Goal: Information Seeking & Learning: Learn about a topic

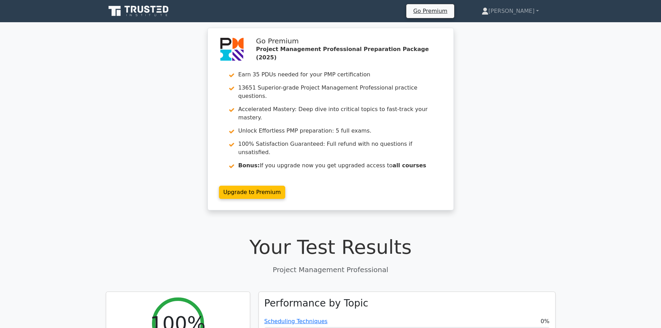
click at [593, 172] on div "Go Premium Project Management Professional Preparation Package (2025) Earn 35 P…" at bounding box center [330, 123] width 661 height 191
click at [118, 77] on div "Go Premium Project Management Professional Preparation Package (2025) Earn 35 P…" at bounding box center [330, 123] width 661 height 191
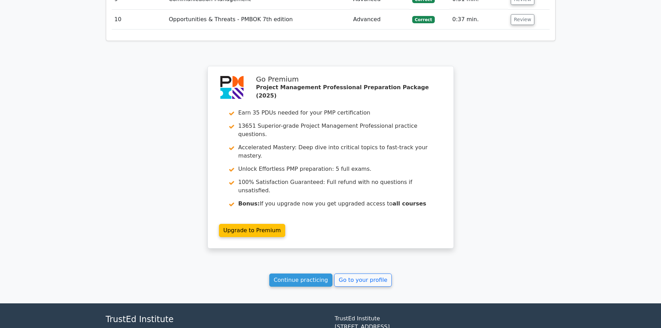
scroll to position [1046, 0]
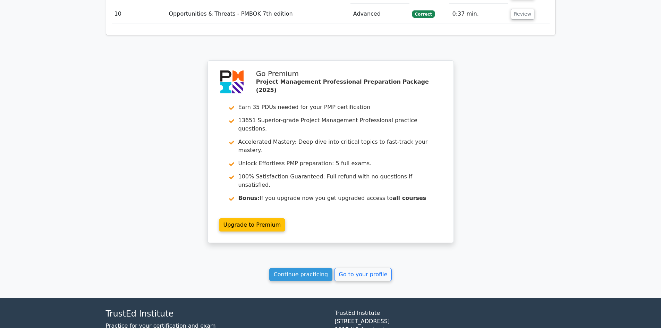
click at [303, 268] on link "Continue practicing" at bounding box center [300, 274] width 63 height 13
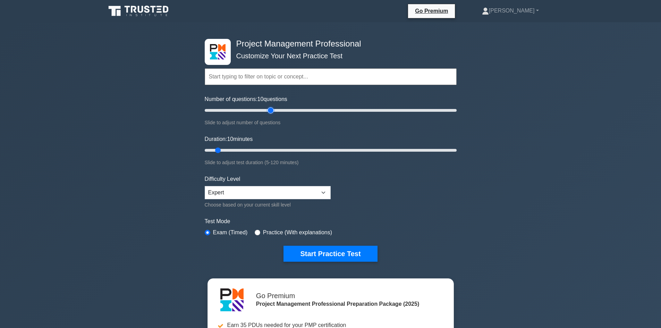
click at [273, 111] on input "Number of questions: 10 questions" at bounding box center [331, 110] width 252 height 8
click at [282, 110] on input "Number of questions: 65 questions" at bounding box center [331, 110] width 252 height 8
type input "70"
click at [292, 112] on input "Number of questions: 65 questions" at bounding box center [331, 110] width 252 height 8
click at [286, 148] on input "Duration: 10 minutes" at bounding box center [331, 150] width 252 height 8
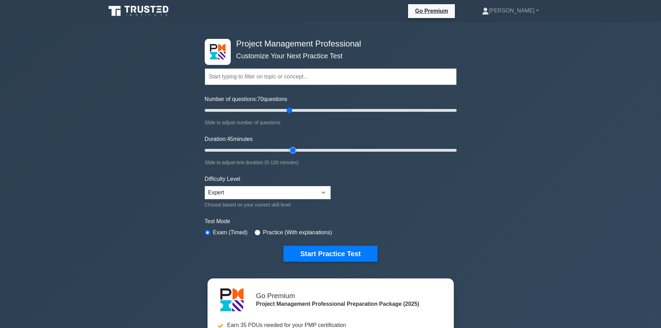
click at [296, 148] on input "Duration: 45 minutes" at bounding box center [331, 150] width 252 height 8
click at [312, 150] on input "Duration: 55 minutes" at bounding box center [331, 150] width 252 height 8
click at [320, 149] on input "Duration: 55 minutes" at bounding box center [331, 150] width 252 height 8
type input "60"
click at [330, 149] on input "Duration: 55 minutes" at bounding box center [331, 150] width 252 height 8
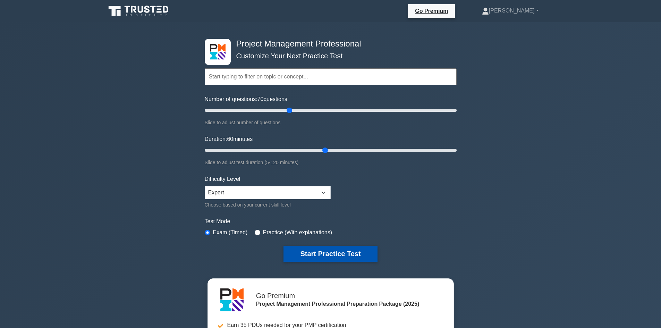
click at [338, 250] on button "Start Practice Test" at bounding box center [330, 254] width 94 height 16
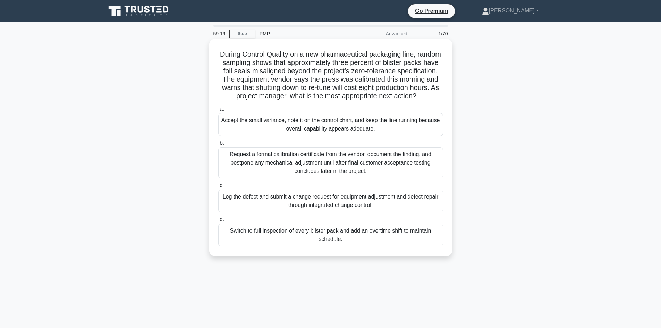
click at [365, 207] on div "Log the defect and submit a change request for equipment adjustment and defect …" at bounding box center [330, 200] width 225 height 23
click at [218, 188] on input "c. Log the defect and submit a change request for equipment adjustment and defe…" at bounding box center [218, 185] width 0 height 5
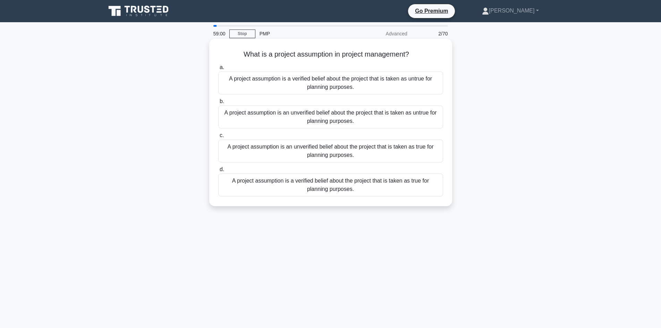
click at [384, 146] on div "A project assumption is an unverified belief about the project that is taken as…" at bounding box center [330, 150] width 225 height 23
click at [218, 138] on input "c. A project assumption is an unverified belief about the project that is taken…" at bounding box center [218, 135] width 0 height 5
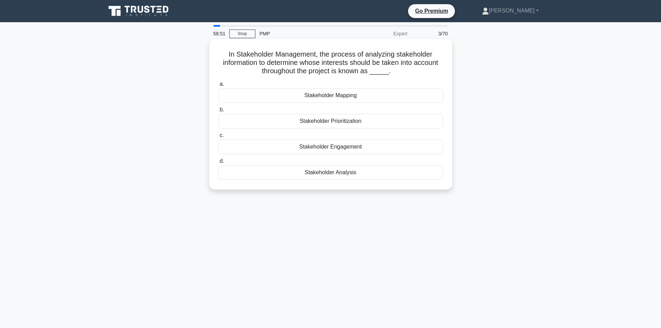
click at [346, 171] on div "Stakeholder Analysis" at bounding box center [330, 172] width 225 height 15
click at [218, 163] on input "d. Stakeholder Analysis" at bounding box center [218, 161] width 0 height 5
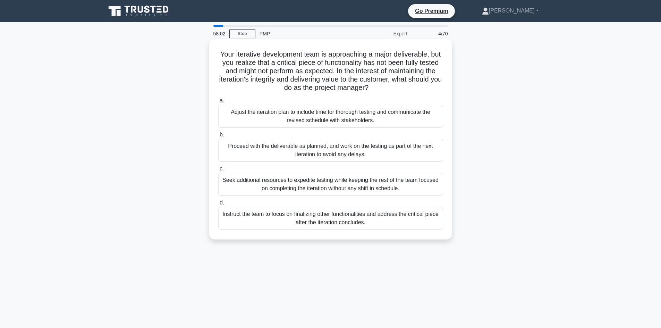
click at [315, 113] on div "Adjust the iteration plan to include time for thorough testing and communicate …" at bounding box center [330, 116] width 225 height 23
click at [218, 103] on input "a. Adjust the iteration plan to include time for thorough testing and communica…" at bounding box center [218, 101] width 0 height 5
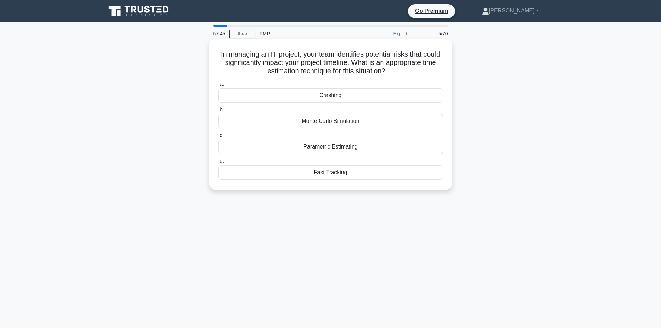
click at [339, 173] on div "Fast Tracking" at bounding box center [330, 172] width 225 height 15
click at [218, 163] on input "d. Fast Tracking" at bounding box center [218, 161] width 0 height 5
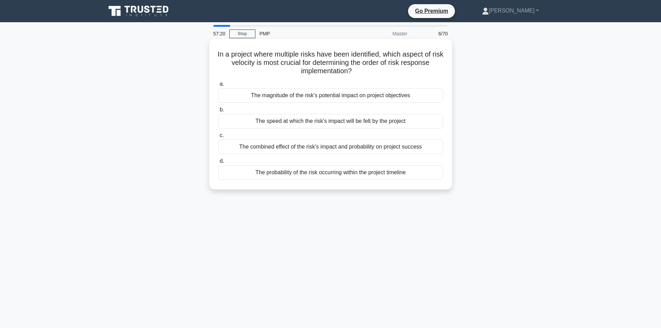
click at [397, 146] on div "The combined effect of the risk's impact and probability on project success" at bounding box center [330, 146] width 225 height 15
click at [218, 138] on input "c. The combined effect of the risk's impact and probability on project success" at bounding box center [218, 135] width 0 height 5
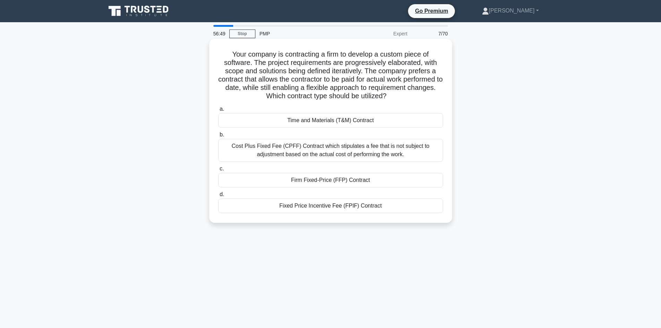
click at [354, 206] on div "Fixed Price Incentive Fee (FPIF) Contract" at bounding box center [330, 205] width 225 height 15
click at [218, 197] on input "d. Fixed Price Incentive Fee (FPIF) Contract" at bounding box center [218, 194] width 0 height 5
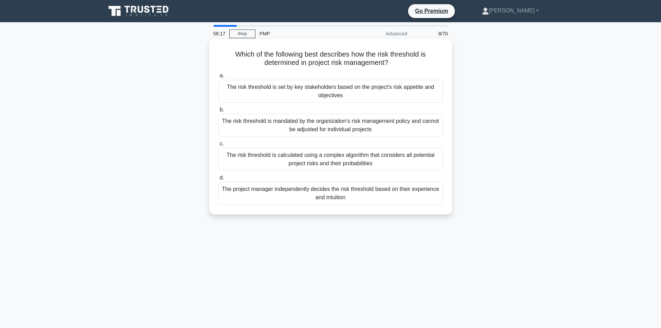
click at [327, 90] on div "The risk threshold is set by key stakeholders based on the project's risk appet…" at bounding box center [330, 91] width 225 height 23
click at [218, 78] on input "a. The risk threshold is set by key stakeholders based on the project's risk ap…" at bounding box center [218, 76] width 0 height 5
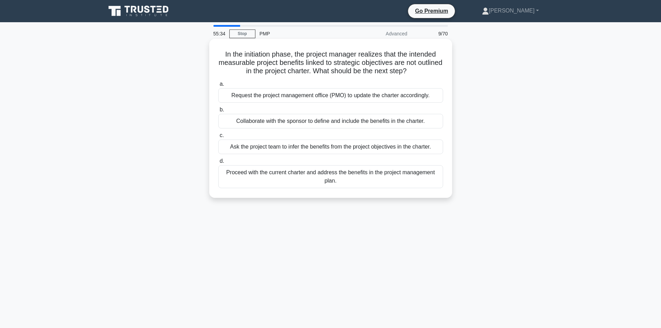
click at [328, 96] on div "Request the project management office (PMO) to update the charter accordingly." at bounding box center [330, 95] width 225 height 15
click at [218, 86] on input "a. Request the project management office (PMO) to update the charter accordingl…" at bounding box center [218, 84] width 0 height 5
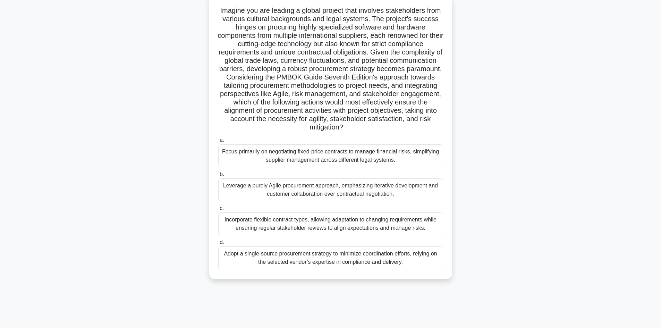
scroll to position [47, 0]
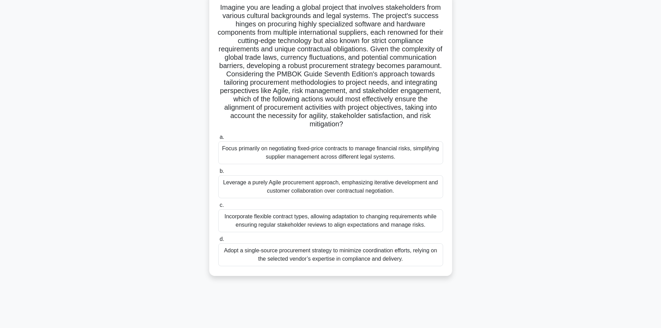
click at [368, 217] on div "Incorporate flexible contract types, allowing adaptation to changing requiremen…" at bounding box center [330, 220] width 225 height 23
click at [218, 207] on input "c. Incorporate flexible contract types, allowing adaptation to changing require…" at bounding box center [218, 205] width 0 height 5
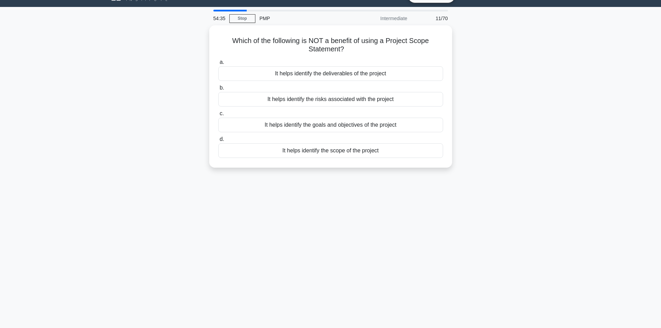
scroll to position [0, 0]
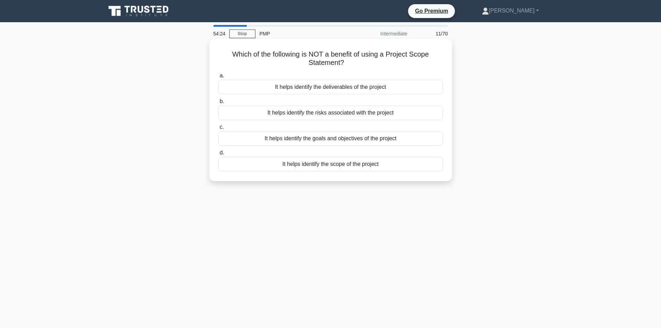
click at [355, 110] on div "It helps identify the risks associated with the project" at bounding box center [330, 112] width 225 height 15
click at [218, 104] on input "b. It helps identify the risks associated with the project" at bounding box center [218, 101] width 0 height 5
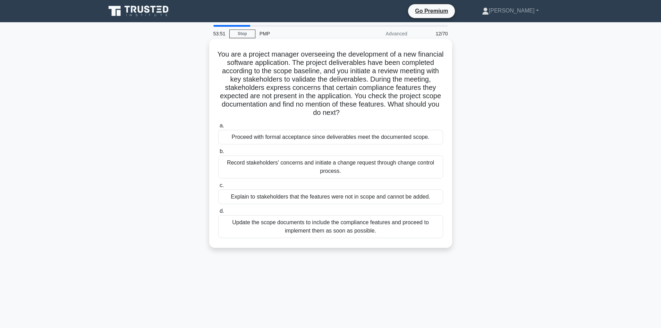
click at [375, 223] on div "Update the scope documents to include the compliance features and proceed to im…" at bounding box center [330, 226] width 225 height 23
click at [218, 213] on input "d. Update the scope documents to include the compliance features and proceed to…" at bounding box center [218, 211] width 0 height 5
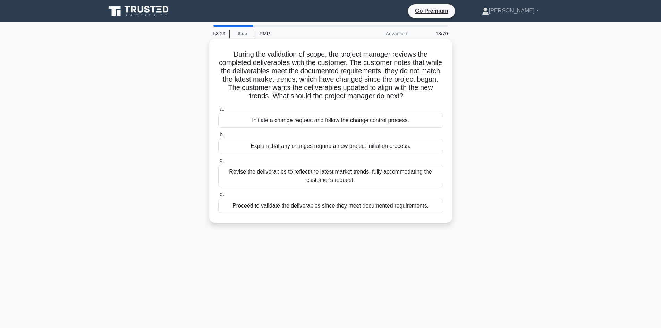
click at [364, 119] on div "Initiate a change request and follow the change control process." at bounding box center [330, 120] width 225 height 15
click at [218, 111] on input "a. Initiate a change request and follow the change control process." at bounding box center [218, 109] width 0 height 5
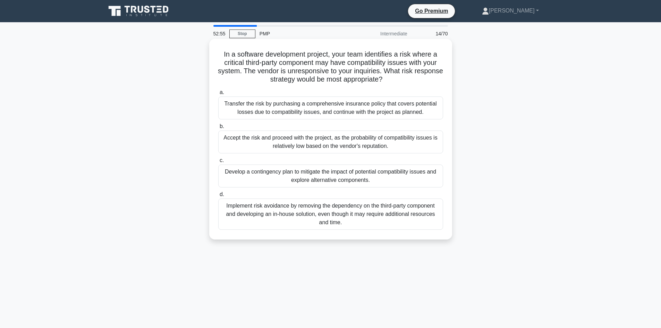
click at [393, 170] on div "Develop a contingency plan to mitigate the impact of potential compatibility is…" at bounding box center [330, 175] width 225 height 23
click at [218, 163] on input "c. Develop a contingency plan to mitigate the impact of potential compatibility…" at bounding box center [218, 160] width 0 height 5
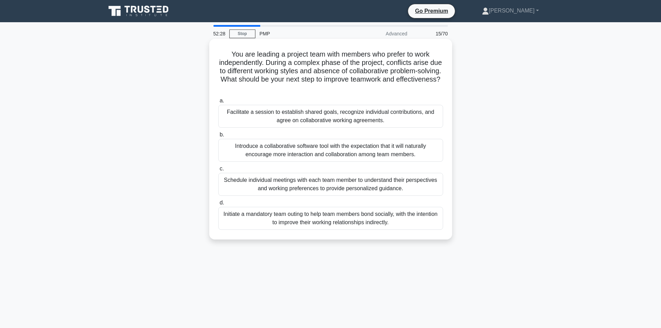
click at [357, 113] on div "Facilitate a session to establish shared goals, recognize individual contributi…" at bounding box center [330, 116] width 225 height 23
click at [218, 103] on input "a. Facilitate a session to establish shared goals, recognize individual contrib…" at bounding box center [218, 101] width 0 height 5
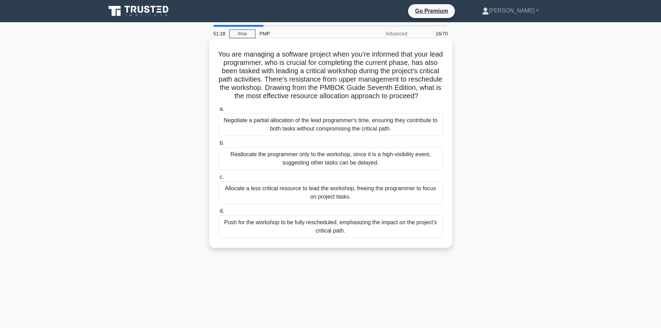
click at [393, 135] on div "Negotiate a partial allocation of the lead programmer's time, ensuring they con…" at bounding box center [330, 124] width 225 height 23
click at [218, 111] on input "a. Negotiate a partial allocation of the lead programmer's time, ensuring they …" at bounding box center [218, 109] width 0 height 5
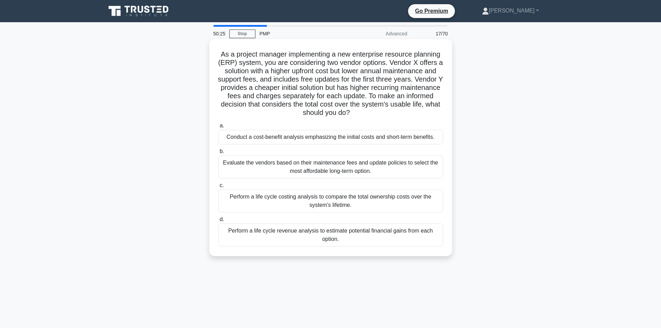
click at [342, 200] on div "Perform a life cycle costing analysis to compare the total ownership costs over…" at bounding box center [330, 200] width 225 height 23
click at [218, 188] on input "c. Perform a life cycle costing analysis to compare the total ownership costs o…" at bounding box center [218, 185] width 0 height 5
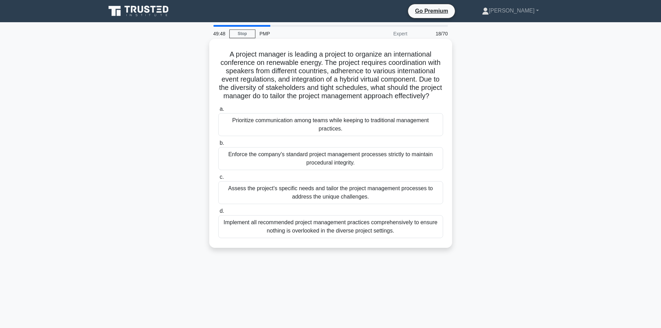
click at [364, 231] on div "Implement all recommended project management practices comprehensively to ensur…" at bounding box center [330, 226] width 225 height 23
click at [218, 213] on input "d. Implement all recommended project management practices comprehensively to en…" at bounding box center [218, 211] width 0 height 5
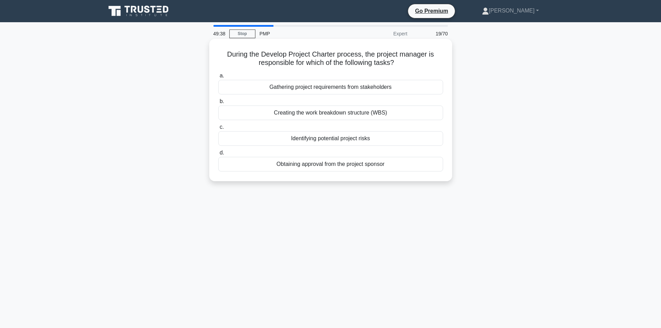
click at [365, 112] on div "Creating the work breakdown structure (WBS)" at bounding box center [330, 112] width 225 height 15
click at [218, 104] on input "b. Creating the work breakdown structure (WBS)" at bounding box center [218, 101] width 0 height 5
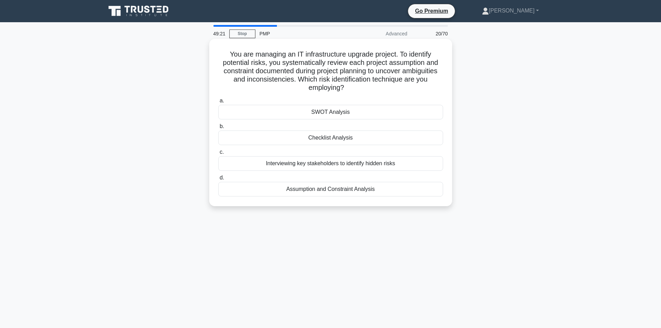
click at [348, 113] on div "SWOT Analysis" at bounding box center [330, 112] width 225 height 15
click at [218, 103] on input "a. SWOT Analysis" at bounding box center [218, 101] width 0 height 5
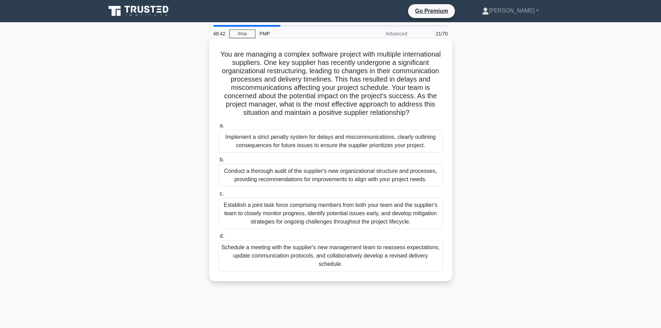
click at [376, 252] on div "Schedule a meeting with the supplier's new management team to reassess expectat…" at bounding box center [330, 255] width 225 height 31
click at [218, 238] on input "d. Schedule a meeting with the supplier's new management team to reassess expec…" at bounding box center [218, 236] width 0 height 5
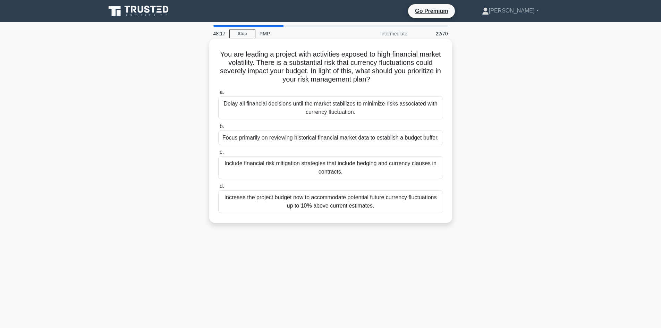
click at [379, 164] on div "Include financial risk mitigation strategies that include hedging and currency …" at bounding box center [330, 167] width 225 height 23
click at [218, 154] on input "c. Include financial risk mitigation strategies that include hedging and curren…" at bounding box center [218, 152] width 0 height 5
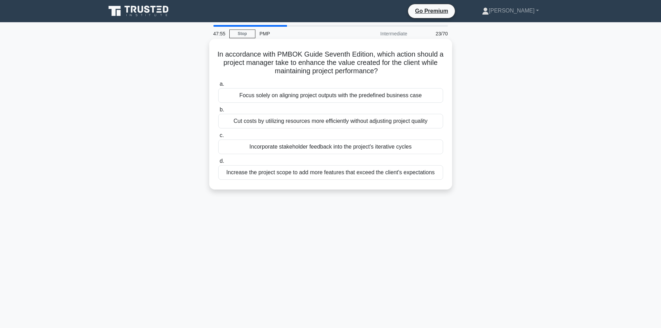
click at [376, 120] on div "Cut costs by utilizing resources more efficiently without adjusting project qua…" at bounding box center [330, 121] width 225 height 15
click at [218, 112] on input "b. Cut costs by utilizing resources more efficiently without adjusting project …" at bounding box center [218, 110] width 0 height 5
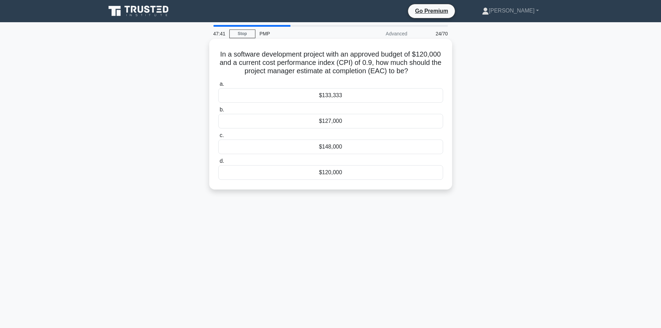
click at [333, 97] on div "$133,333" at bounding box center [330, 95] width 225 height 15
click at [218, 86] on input "a. $133,333" at bounding box center [218, 84] width 0 height 5
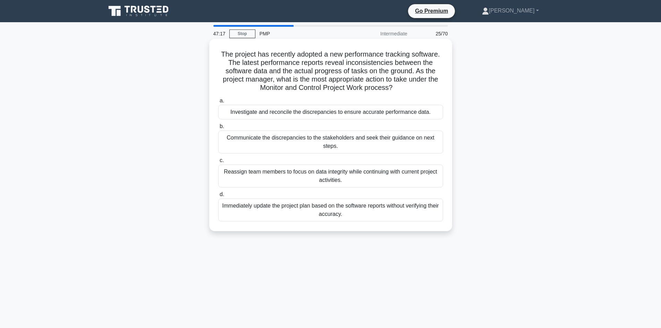
click at [365, 111] on div "Investigate and reconcile the discrepancies to ensure accurate performance data." at bounding box center [330, 112] width 225 height 15
click at [218, 103] on input "a. Investigate and reconcile the discrepancies to ensure accurate performance d…" at bounding box center [218, 101] width 0 height 5
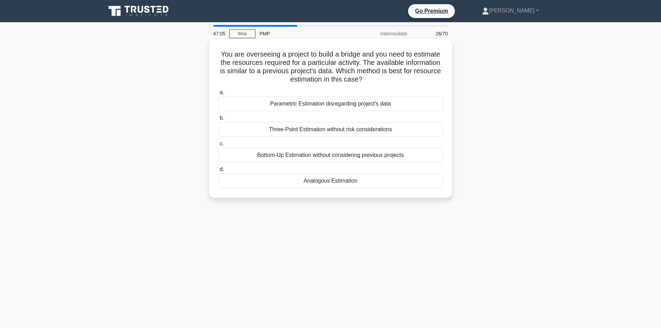
click at [347, 105] on div "Parametric Estimation disregarding project's data" at bounding box center [330, 103] width 225 height 15
click at [218, 95] on input "a. Parametric Estimation disregarding project's data" at bounding box center [218, 92] width 0 height 5
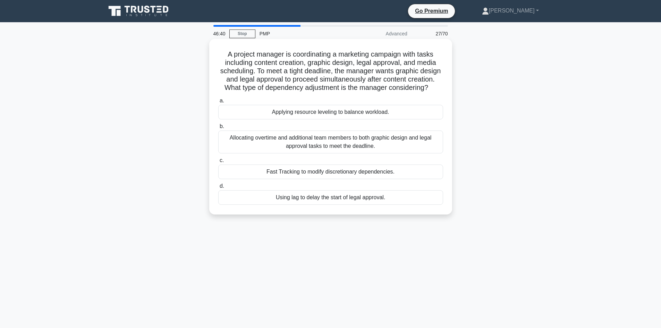
click at [366, 119] on div "Applying resource leveling to balance workload." at bounding box center [330, 112] width 225 height 15
click at [218, 103] on input "a. Applying resource leveling to balance workload." at bounding box center [218, 101] width 0 height 5
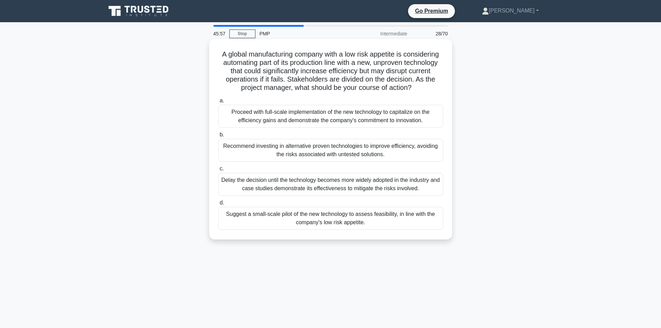
click at [345, 214] on div "Suggest a small-scale pilot of the new technology to assess feasibility, in lin…" at bounding box center [330, 218] width 225 height 23
click at [218, 205] on input "d. Suggest a small-scale pilot of the new technology to assess feasibility, in …" at bounding box center [218, 203] width 0 height 5
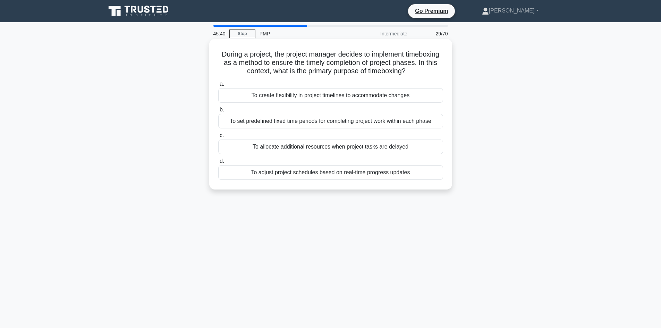
click at [320, 95] on div "To create flexibility in project timelines to accommodate changes" at bounding box center [330, 95] width 225 height 15
click at [218, 86] on input "a. To create flexibility in project timelines to accommodate changes" at bounding box center [218, 84] width 0 height 5
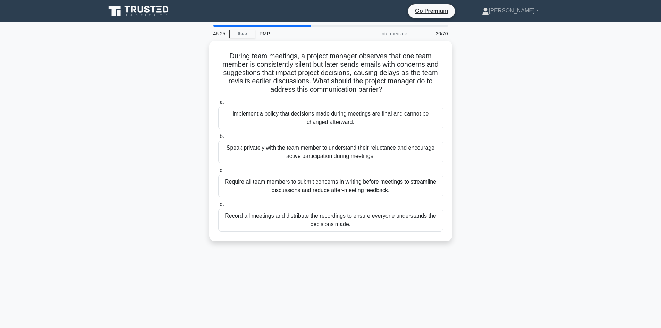
scroll to position [35, 0]
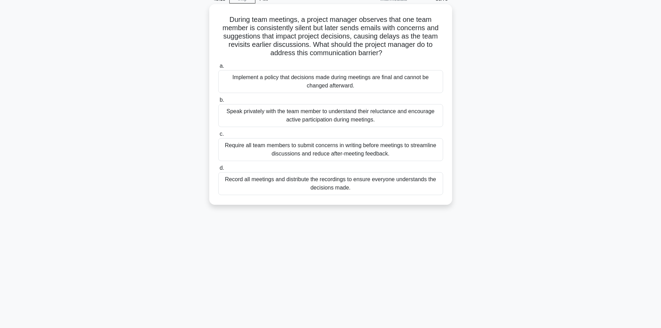
click at [333, 113] on div "Speak privately with the team member to understand their reluctance and encoura…" at bounding box center [330, 115] width 225 height 23
click at [218, 102] on input "b. Speak privately with the team member to understand their reluctance and enco…" at bounding box center [218, 100] width 0 height 5
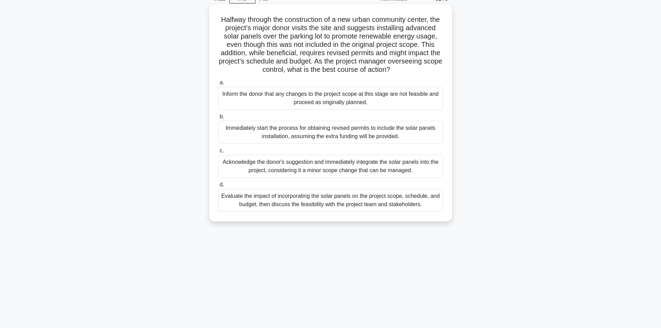
click at [369, 207] on div "Evaluate the impact of incorporating the solar panels on the project scope, sch…" at bounding box center [330, 200] width 225 height 23
click at [218, 187] on input "d. Evaluate the impact of incorporating the solar panels on the project scope, …" at bounding box center [218, 184] width 0 height 5
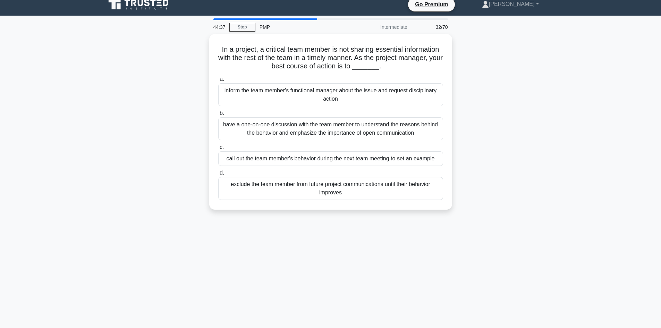
scroll to position [0, 0]
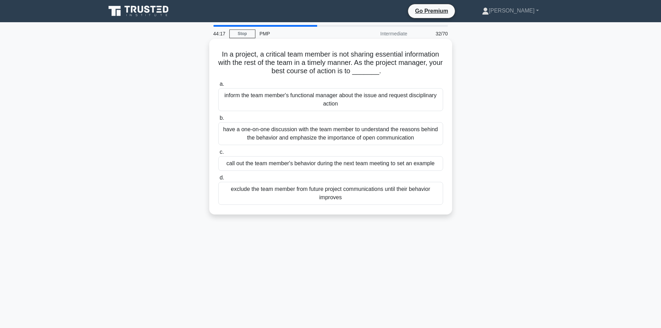
click at [373, 134] on div "have a one-on-one discussion with the team member to understand the reasons beh…" at bounding box center [330, 133] width 225 height 23
click at [218, 120] on input "b. have a one-on-one discussion with the team member to understand the reasons …" at bounding box center [218, 118] width 0 height 5
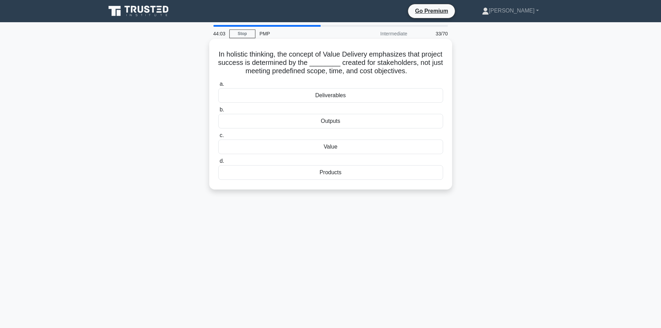
click at [339, 145] on div "Value" at bounding box center [330, 146] width 225 height 15
click at [218, 138] on input "c. Value" at bounding box center [218, 135] width 0 height 5
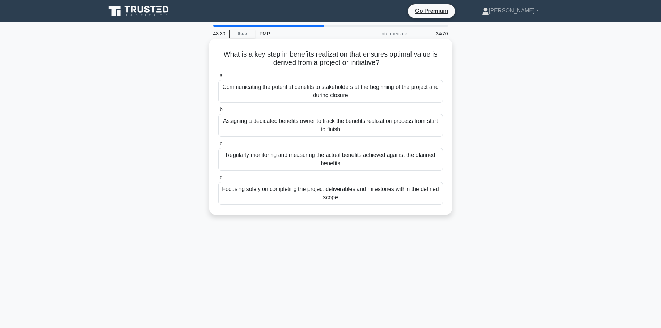
click at [356, 193] on div "Focusing solely on completing the project deliverables and milestones within th…" at bounding box center [330, 193] width 225 height 23
click at [218, 180] on input "d. Focusing solely on completing the project deliverables and milestones within…" at bounding box center [218, 178] width 0 height 5
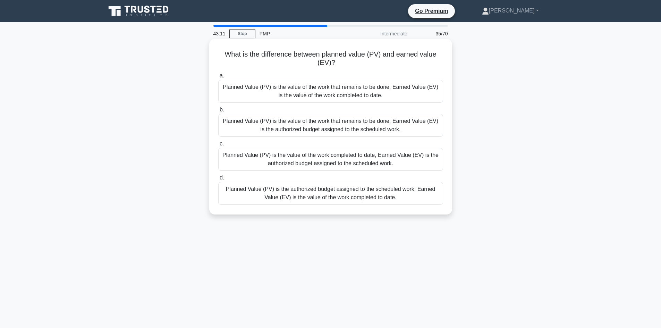
click at [372, 157] on div "Planned Value (PV) is the value of the work completed to date, Earned Value (EV…" at bounding box center [330, 159] width 225 height 23
click at [218, 146] on input "c. Planned Value (PV) is the value of the work completed to date, Earned Value …" at bounding box center [218, 144] width 0 height 5
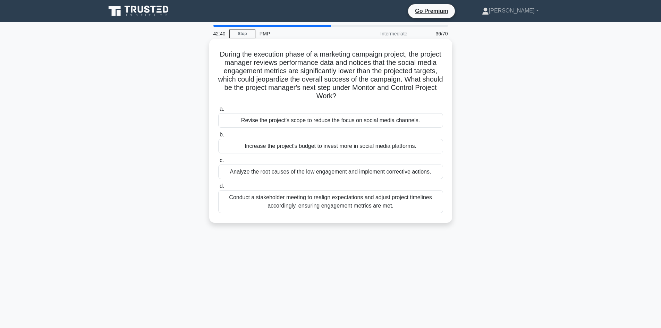
click at [341, 172] on div "Analyze the root causes of the low engagement and implement corrective actions." at bounding box center [330, 171] width 225 height 15
click at [218, 163] on input "c. Analyze the root causes of the low engagement and implement corrective actio…" at bounding box center [218, 160] width 0 height 5
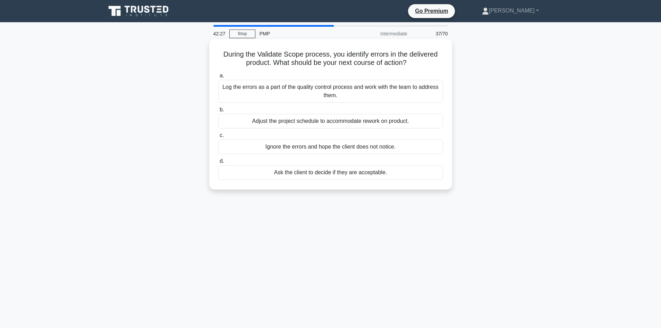
click at [365, 90] on div "Log the errors as a part of the quality control process and work with the team …" at bounding box center [330, 91] width 225 height 23
click at [218, 78] on input "a. Log the errors as a part of the quality control process and work with the te…" at bounding box center [218, 76] width 0 height 5
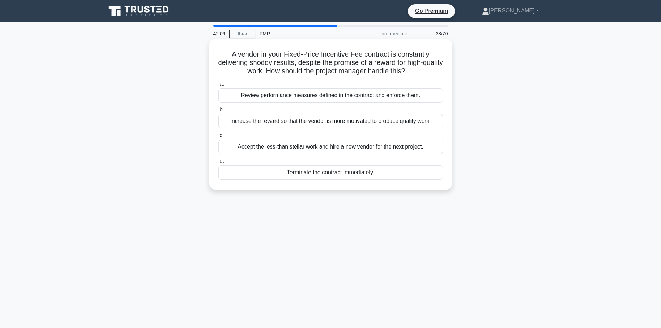
click at [325, 94] on div "Review performance measures defined in the contract and enforce them." at bounding box center [330, 95] width 225 height 15
click at [218, 86] on input "a. Review performance measures defined in the contract and enforce them." at bounding box center [218, 84] width 0 height 5
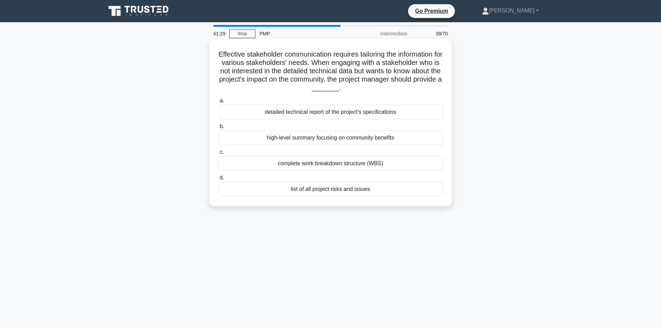
click at [348, 138] on div "high-level summary focusing on community benefits" at bounding box center [330, 137] width 225 height 15
click at [274, 137] on div "high-level summary focusing on community benefits" at bounding box center [330, 137] width 225 height 15
click at [218, 129] on input "b. high-level summary focusing on community benefits" at bounding box center [218, 126] width 0 height 5
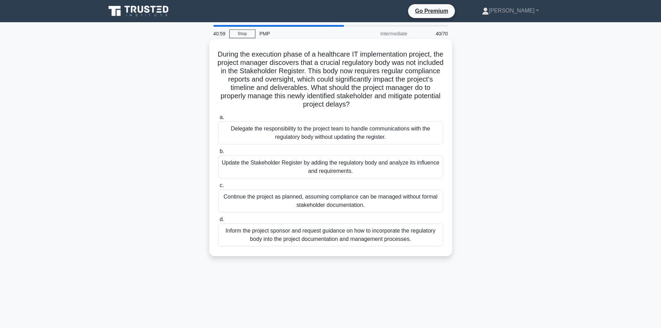
click at [347, 166] on div "Update the Stakeholder Register by adding the regulatory body and analyze its i…" at bounding box center [330, 166] width 225 height 23
click at [218, 154] on input "b. Update the Stakeholder Register by adding the regulatory body and analyze it…" at bounding box center [218, 151] width 0 height 5
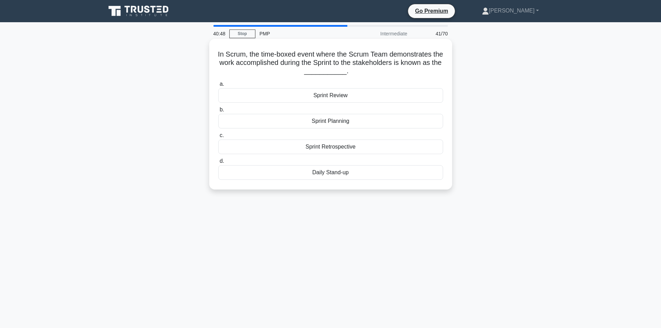
click at [330, 172] on div "Daily Stand-up" at bounding box center [330, 172] width 225 height 15
click at [218, 163] on input "d. Daily Stand-up" at bounding box center [218, 161] width 0 height 5
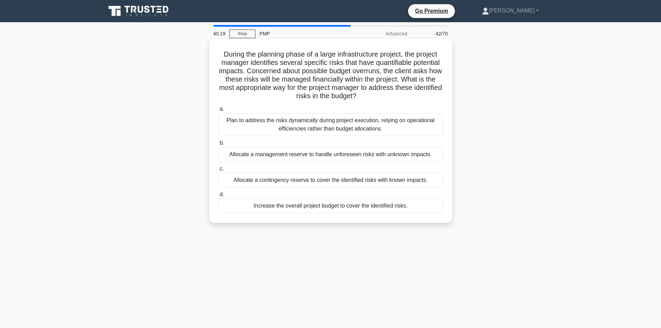
click at [400, 180] on div "Allocate a contingency reserve to cover the identified risks with known impacts." at bounding box center [330, 180] width 225 height 15
click at [218, 171] on input "c. Allocate a contingency reserve to cover the identified risks with known impa…" at bounding box center [218, 169] width 0 height 5
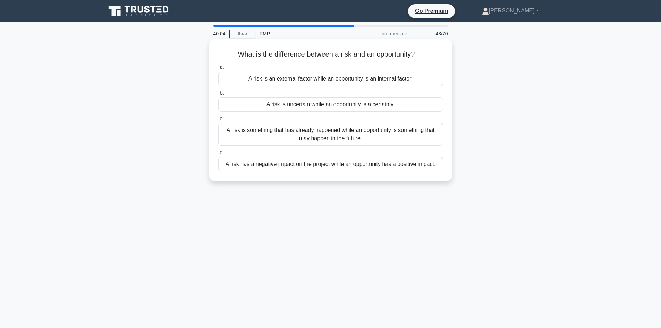
click at [310, 164] on div "A risk has a negative impact on the project while an opportunity has a positive…" at bounding box center [330, 164] width 225 height 15
click at [218, 155] on input "d. A risk has a negative impact on the project while an opportunity has a posit…" at bounding box center [218, 153] width 0 height 5
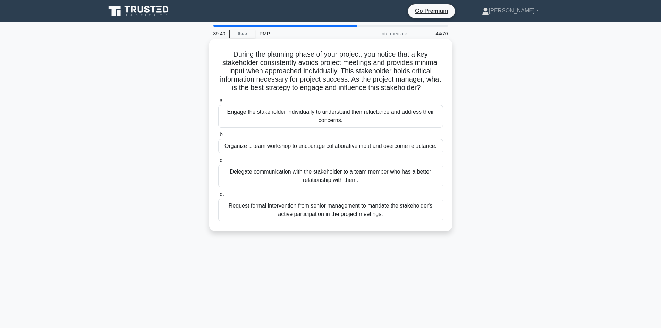
click at [306, 114] on div "Engage the stakeholder individually to understand their reluctance and address …" at bounding box center [330, 116] width 225 height 23
click at [218, 103] on input "a. Engage the stakeholder individually to understand their reluctance and addre…" at bounding box center [218, 101] width 0 height 5
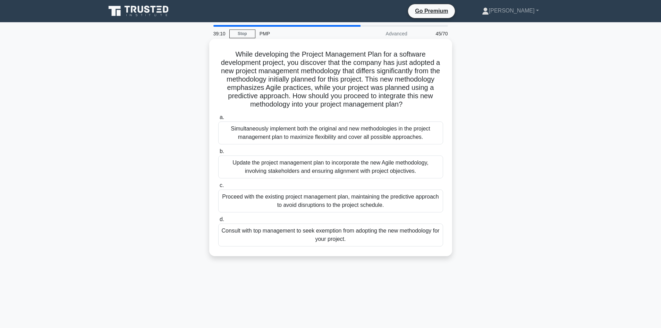
click at [352, 172] on div "Update the project management plan to incorporate the new Agile methodology, in…" at bounding box center [330, 166] width 225 height 23
click at [218, 154] on input "b. Update the project management plan to incorporate the new Agile methodology,…" at bounding box center [218, 151] width 0 height 5
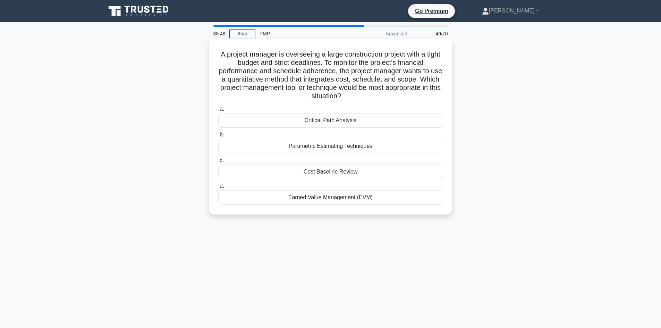
click at [340, 120] on div "Critical Path Analysis" at bounding box center [330, 120] width 225 height 15
click at [218, 111] on input "a. Critical Path Analysis" at bounding box center [218, 109] width 0 height 5
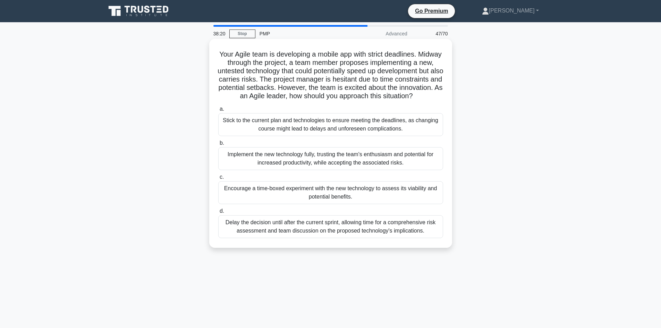
click at [347, 130] on div "Stick to the current plan and technologies to ensure meeting the deadlines, as …" at bounding box center [330, 124] width 225 height 23
click at [218, 111] on input "a. Stick to the current plan and technologies to ensure meeting the deadlines, …" at bounding box center [218, 109] width 0 height 5
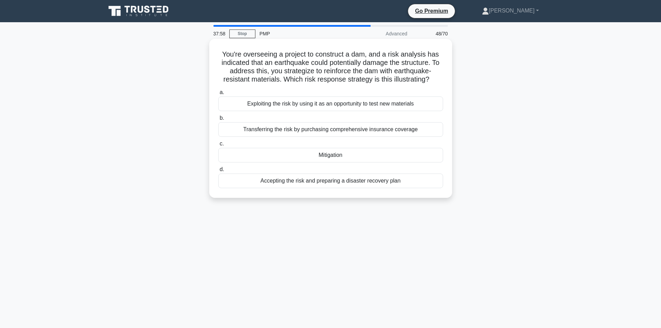
click at [344, 156] on div "Mitigation" at bounding box center [330, 155] width 225 height 15
click at [218, 146] on input "c. Mitigation" at bounding box center [218, 144] width 0 height 5
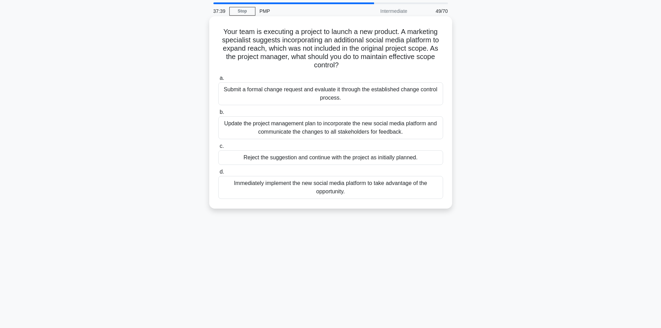
scroll to position [35, 0]
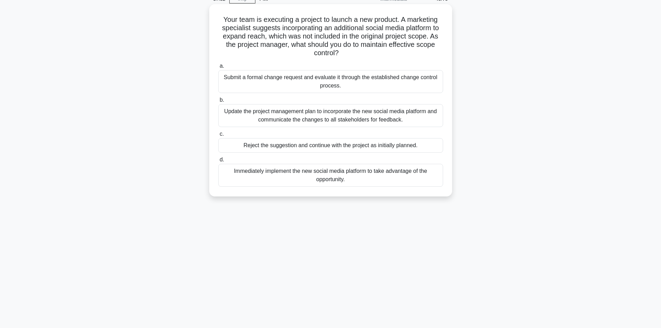
click at [352, 81] on div "Submit a formal change request and evaluate it through the established change c…" at bounding box center [330, 81] width 225 height 23
click at [218, 68] on input "a. Submit a formal change request and evaluate it through the established chang…" at bounding box center [218, 66] width 0 height 5
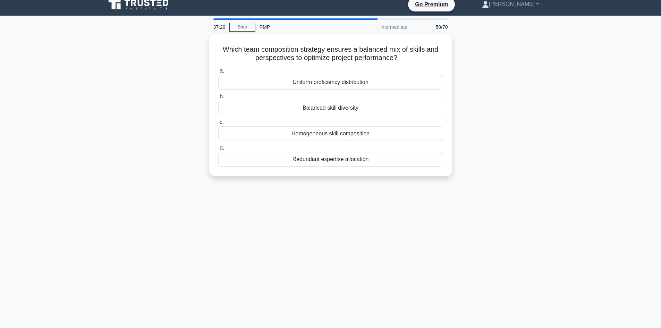
scroll to position [0, 0]
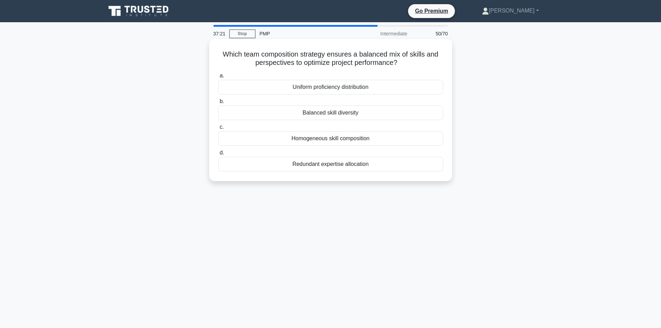
click at [329, 112] on div "Balanced skill diversity" at bounding box center [330, 112] width 225 height 15
click at [218, 104] on input "b. Balanced skill diversity" at bounding box center [218, 101] width 0 height 5
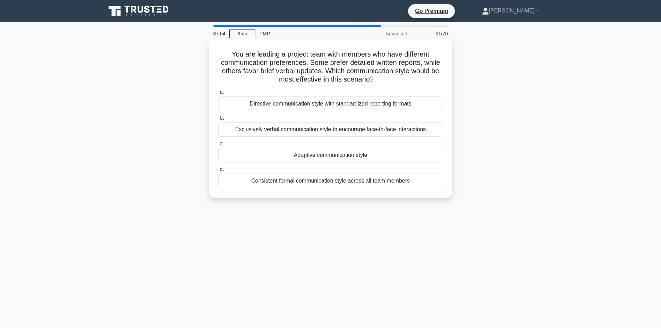
click at [350, 155] on div "Adaptive communication style" at bounding box center [330, 155] width 225 height 15
click at [218, 146] on input "c. Adaptive communication style" at bounding box center [218, 144] width 0 height 5
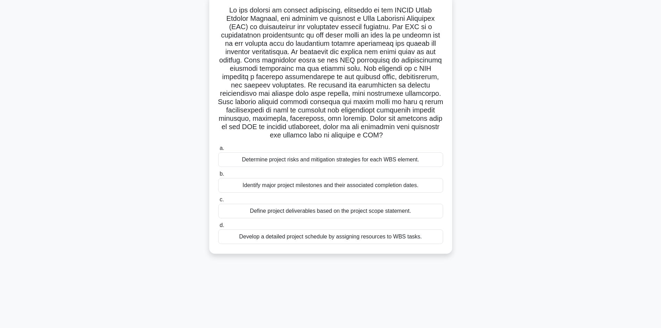
scroll to position [47, 0]
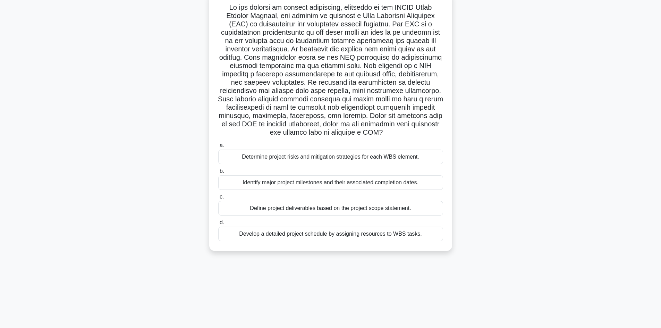
click at [349, 208] on div "Define project deliverables based on the project scope statement." at bounding box center [330, 208] width 225 height 15
click at [218, 199] on input "c. Define project deliverables based on the project scope statement." at bounding box center [218, 197] width 0 height 5
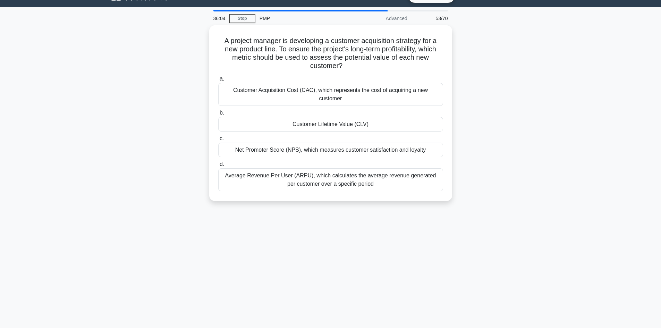
scroll to position [0, 0]
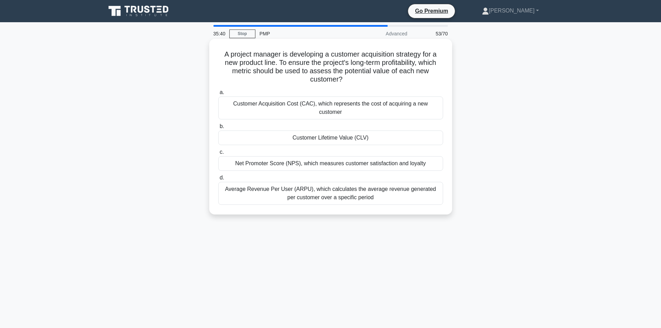
click at [328, 130] on div "Customer Lifetime Value (CLV)" at bounding box center [330, 137] width 225 height 15
click at [218, 129] on input "b. Customer Lifetime Value (CLV)" at bounding box center [218, 126] width 0 height 5
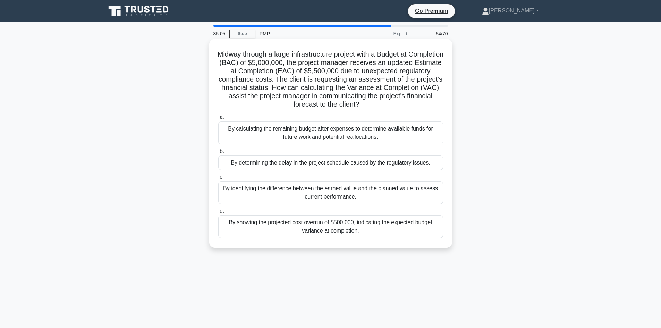
click at [356, 133] on div "By calculating the remaining budget after expenses to determine available funds…" at bounding box center [330, 132] width 225 height 23
click at [218, 120] on input "a. By calculating the remaining budget after expenses to determine available fu…" at bounding box center [218, 117] width 0 height 5
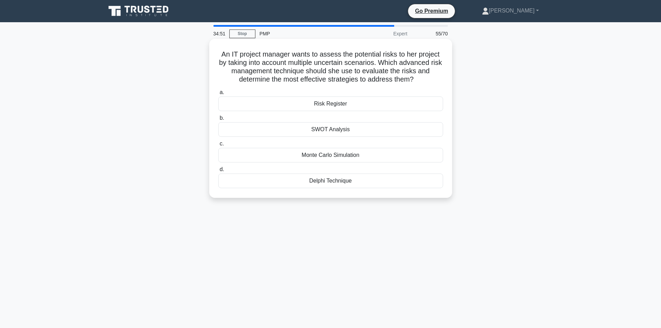
click at [344, 130] on div "SWOT Analysis" at bounding box center [330, 129] width 225 height 15
click at [218, 120] on input "b. SWOT Analysis" at bounding box center [218, 118] width 0 height 5
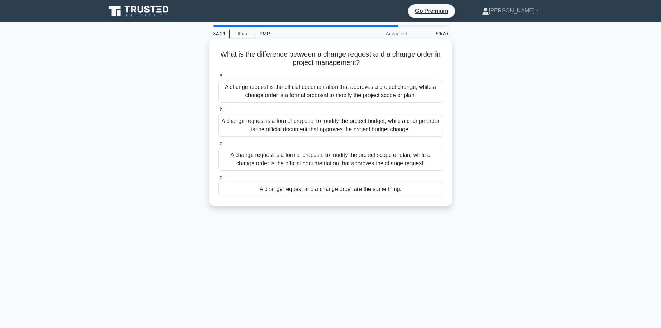
click at [362, 156] on div "A change request is a formal proposal to modify the project scope or plan, whil…" at bounding box center [330, 159] width 225 height 23
click at [218, 146] on input "c. A change request is a formal proposal to modify the project scope or plan, w…" at bounding box center [218, 144] width 0 height 5
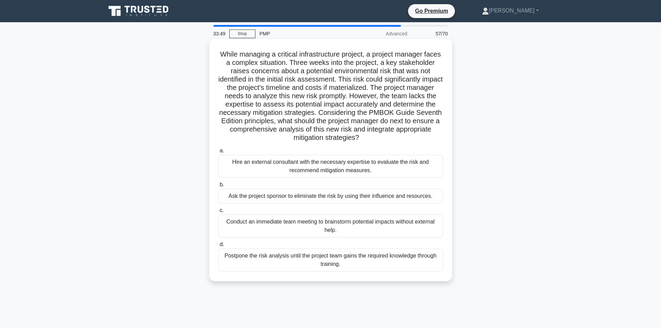
click at [343, 168] on div "Hire an external consultant with the necessary expertise to evaluate the risk a…" at bounding box center [330, 166] width 225 height 23
click at [218, 153] on input "a. Hire an external consultant with the necessary expertise to evaluate the ris…" at bounding box center [218, 150] width 0 height 5
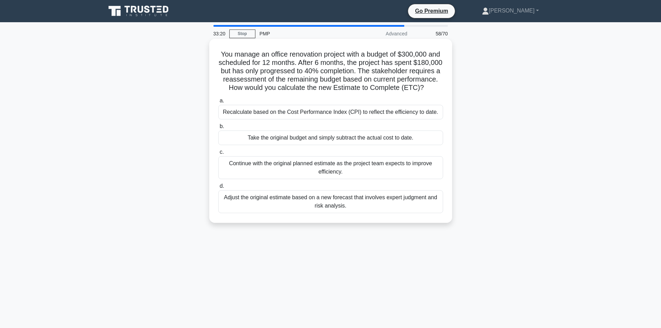
click at [343, 206] on div "Adjust the original estimate based on a new forecast that involves expert judgm…" at bounding box center [330, 201] width 225 height 23
click at [218, 188] on input "d. Adjust the original estimate based on a new forecast that involves expert ju…" at bounding box center [218, 186] width 0 height 5
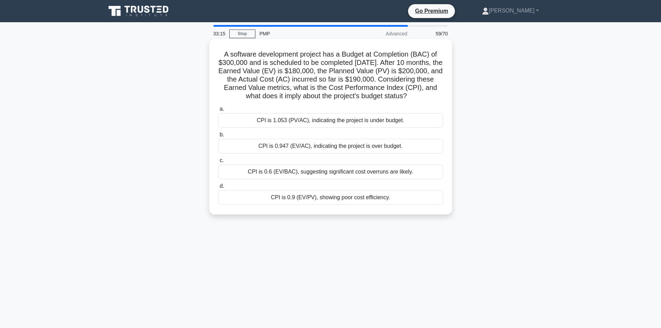
click at [362, 152] on div "CPI is 0.947 (EV/AC), indicating the project is over budget." at bounding box center [330, 146] width 225 height 15
click at [218, 137] on input "b. CPI is 0.947 (EV/AC), indicating the project is over budget." at bounding box center [218, 135] width 0 height 5
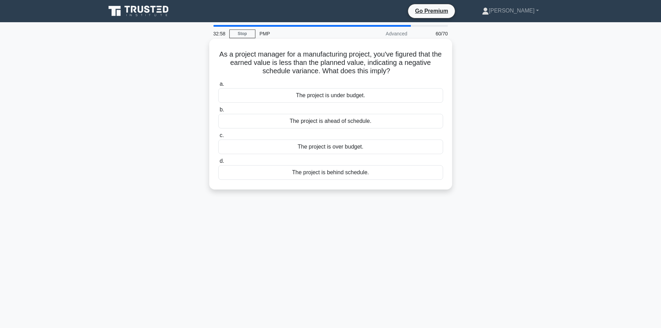
click at [340, 172] on div "The project is behind schedule." at bounding box center [330, 172] width 225 height 15
click at [218, 163] on input "d. The project is behind schedule." at bounding box center [218, 161] width 0 height 5
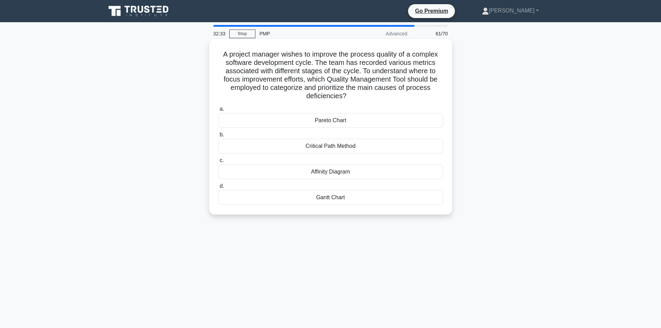
click at [340, 120] on div "Pareto Chart" at bounding box center [330, 120] width 225 height 15
click at [218, 111] on input "a. Pareto Chart" at bounding box center [218, 109] width 0 height 5
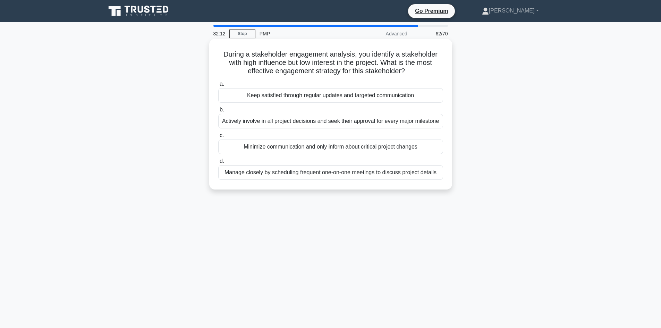
click at [345, 95] on div "Keep satisfied through regular updates and targeted communication" at bounding box center [330, 95] width 225 height 15
click at [218, 86] on input "a. Keep satisfied through regular updates and targeted communication" at bounding box center [218, 84] width 0 height 5
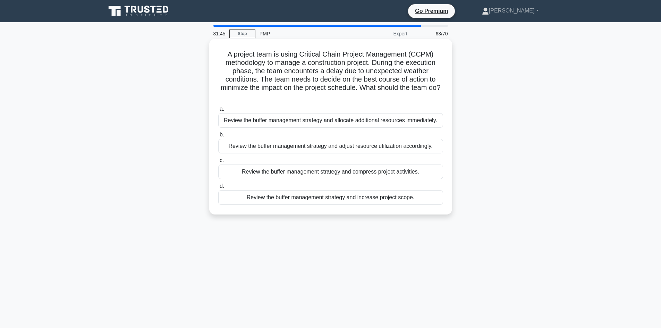
click at [369, 146] on div "Review the buffer management strategy and adjust resource utilization according…" at bounding box center [330, 146] width 225 height 15
click at [218, 137] on input "b. Review the buffer management strategy and adjust resource utilization accord…" at bounding box center [218, 135] width 0 height 5
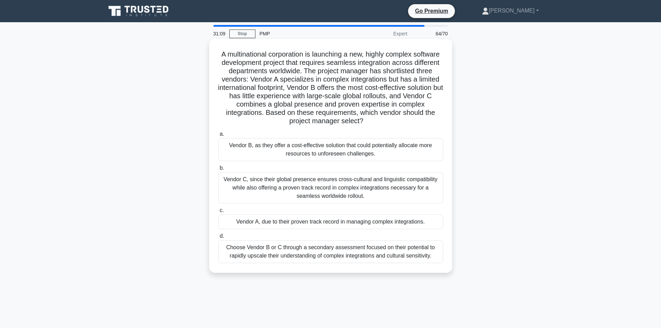
click at [361, 183] on div "Vendor C, since their global presence ensures cross-cultural and linguistic com…" at bounding box center [330, 187] width 225 height 31
click at [218, 170] on input "b. Vendor C, since their global presence ensures cross-cultural and linguistic …" at bounding box center [218, 168] width 0 height 5
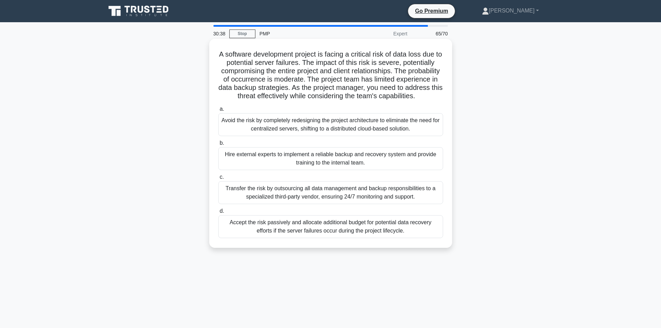
click at [368, 163] on div "Hire external experts to implement a reliable backup and recovery system and pr…" at bounding box center [330, 158] width 225 height 23
click at [218, 145] on input "b. Hire external experts to implement a reliable backup and recovery system and…" at bounding box center [218, 143] width 0 height 5
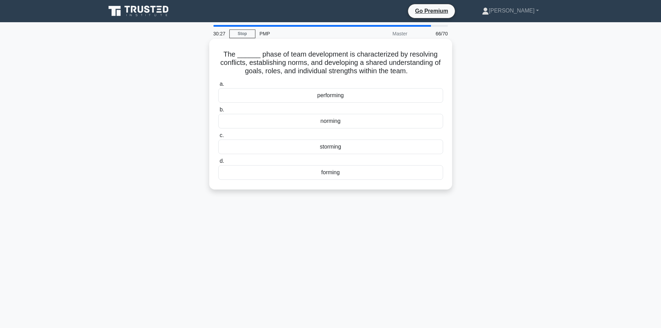
click at [339, 122] on div "norming" at bounding box center [330, 121] width 225 height 15
click at [218, 112] on input "b. norming" at bounding box center [218, 110] width 0 height 5
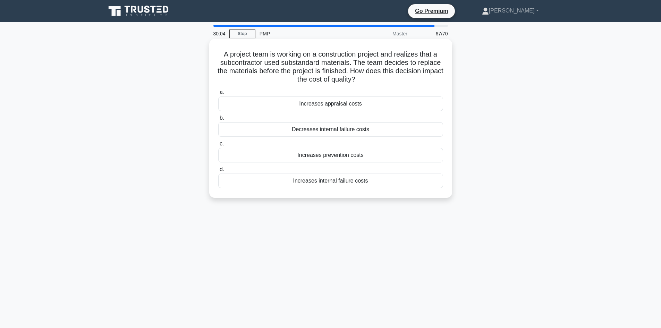
click at [365, 154] on div "Increases prevention costs" at bounding box center [330, 155] width 225 height 15
click at [218, 146] on input "c. Increases prevention costs" at bounding box center [218, 144] width 0 height 5
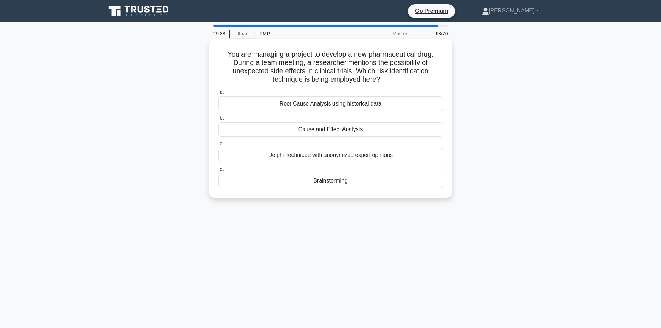
click at [349, 154] on div "Delphi Technique with anonymized expert opinions" at bounding box center [330, 155] width 225 height 15
click at [218, 146] on input "c. Delphi Technique with anonymized expert opinions" at bounding box center [218, 144] width 0 height 5
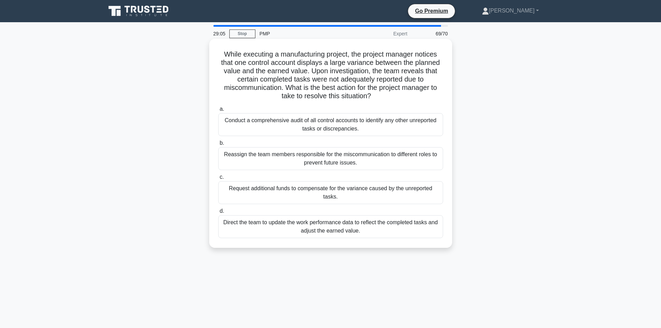
click at [345, 216] on div "Direct the team to update the work performance data to reflect the completed ta…" at bounding box center [330, 226] width 225 height 23
click at [218, 213] on input "d. Direct the team to update the work performance data to reflect the completed…" at bounding box center [218, 211] width 0 height 5
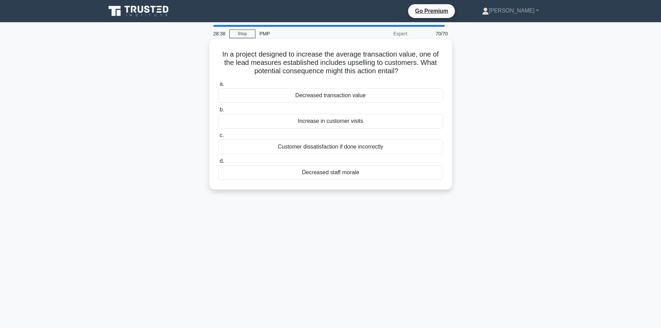
click at [343, 122] on div "Increase in customer visits" at bounding box center [330, 121] width 225 height 15
click at [218, 112] on input "b. Increase in customer visits" at bounding box center [218, 110] width 0 height 5
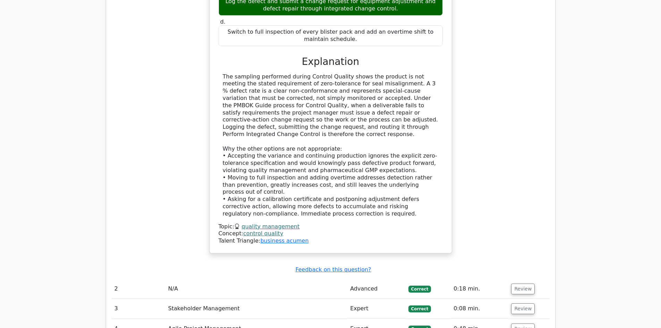
scroll to position [1214, 0]
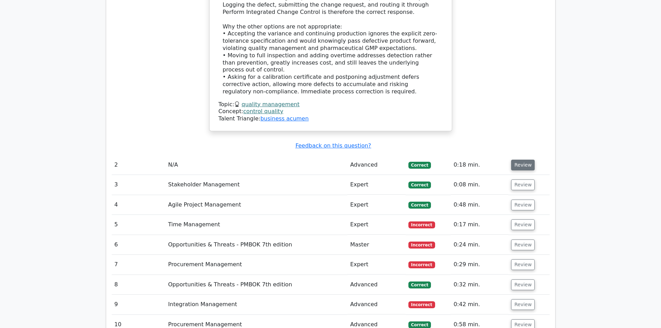
click at [524, 160] on button "Review" at bounding box center [523, 165] width 24 height 11
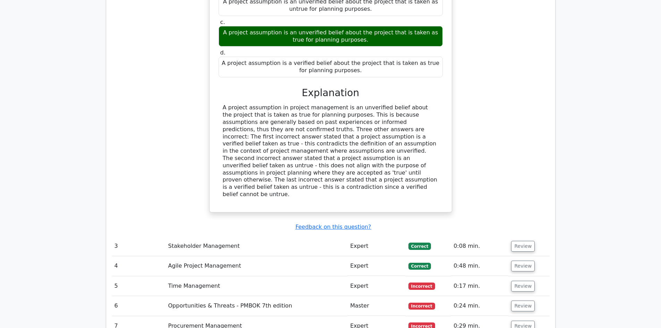
scroll to position [1457, 0]
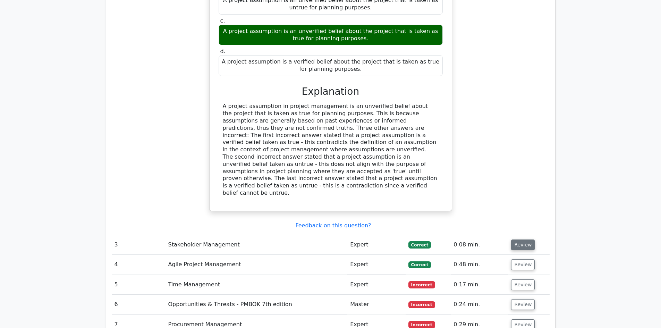
click at [523, 239] on button "Review" at bounding box center [523, 244] width 24 height 11
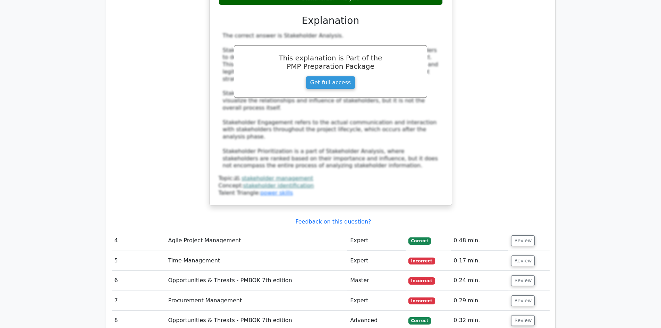
scroll to position [1839, 0]
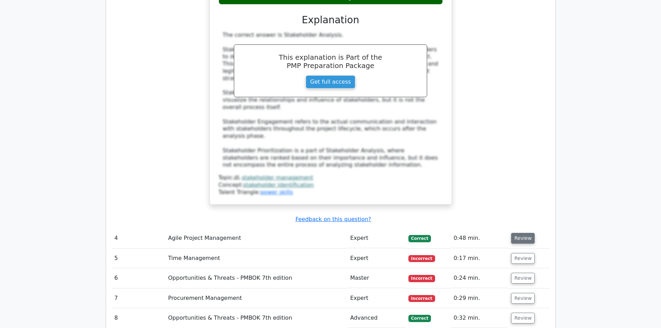
click at [523, 233] on button "Review" at bounding box center [523, 238] width 24 height 11
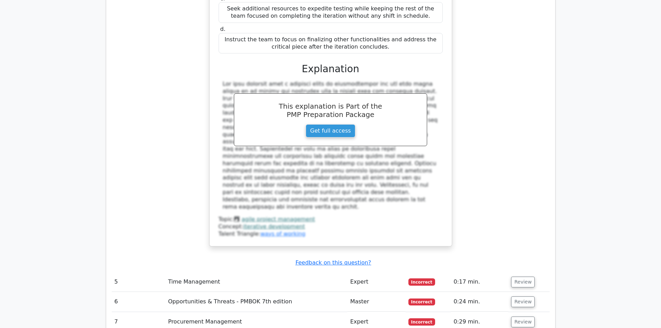
scroll to position [2220, 0]
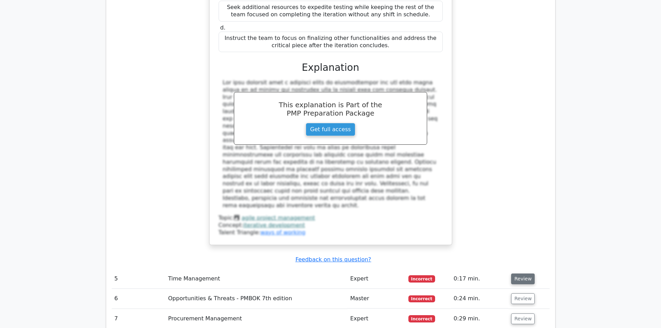
click at [523, 273] on button "Review" at bounding box center [523, 278] width 24 height 11
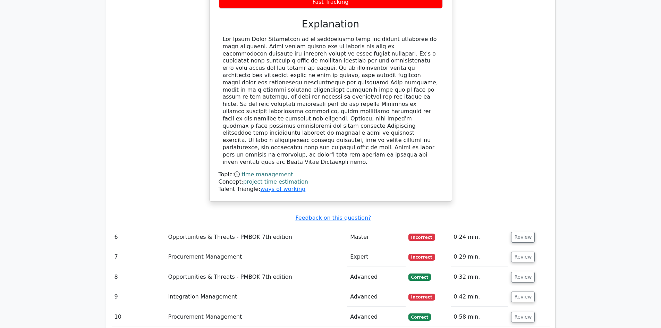
scroll to position [2637, 0]
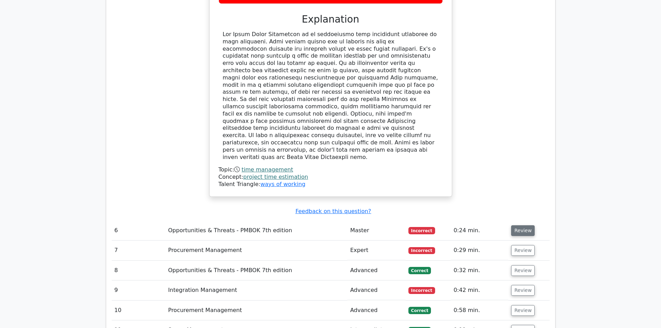
click at [521, 225] on button "Review" at bounding box center [523, 230] width 24 height 11
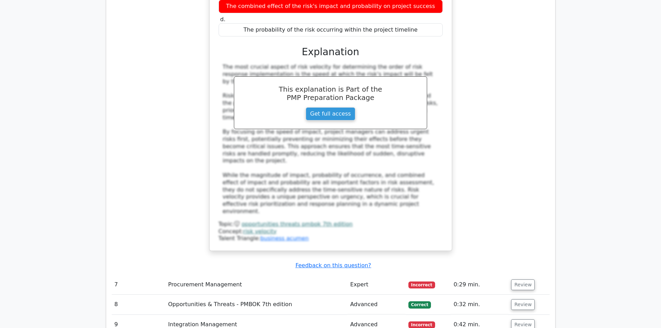
scroll to position [2984, 0]
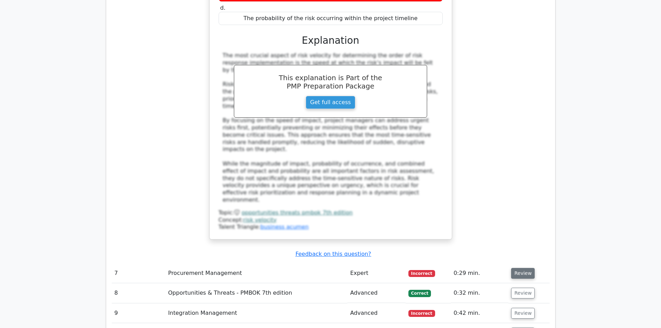
click at [517, 268] on button "Review" at bounding box center [523, 273] width 24 height 11
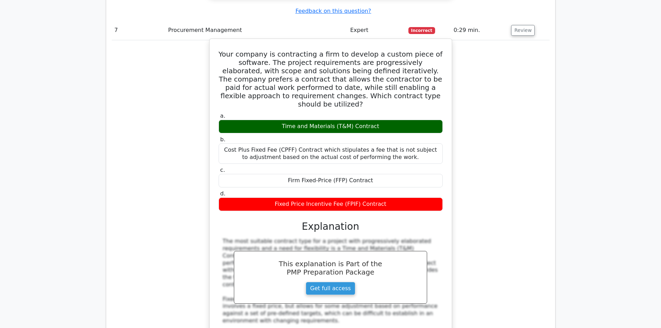
scroll to position [3365, 0]
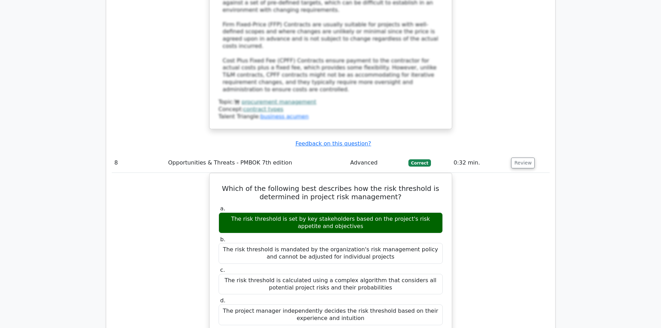
scroll to position [3712, 0]
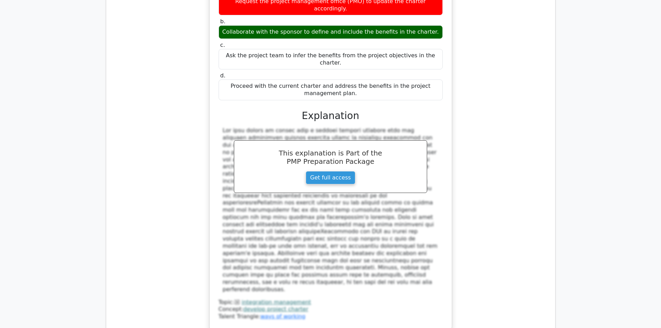
scroll to position [4163, 0]
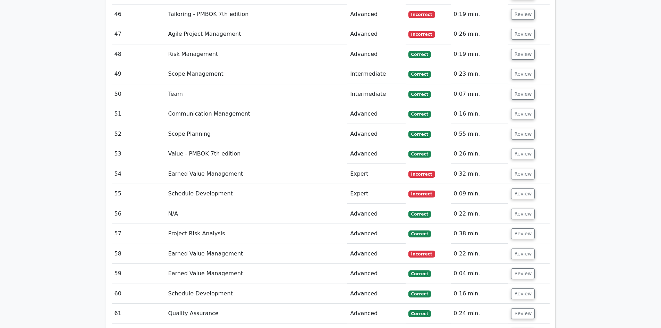
scroll to position [5621, 0]
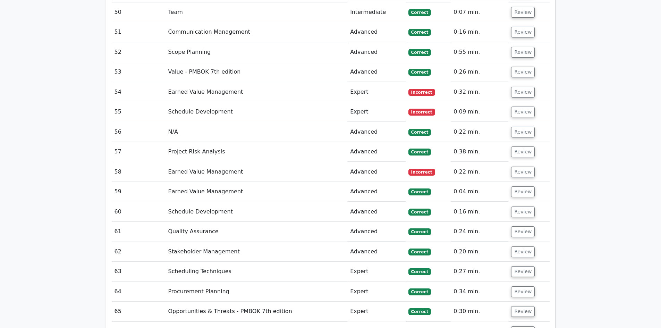
scroll to position [5690, 0]
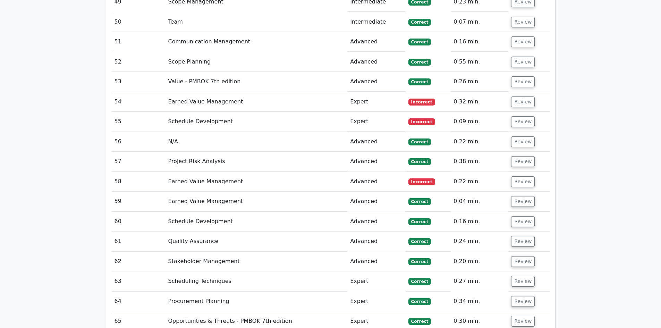
scroll to position [5621, 0]
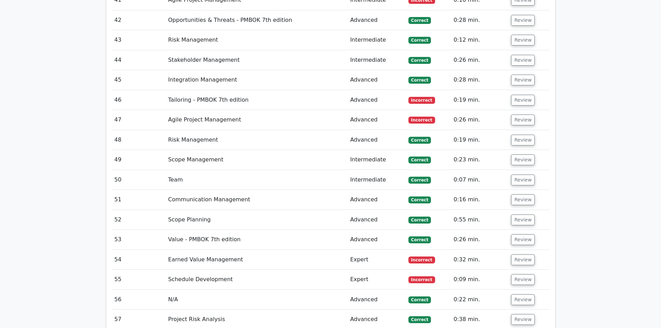
scroll to position [5482, 0]
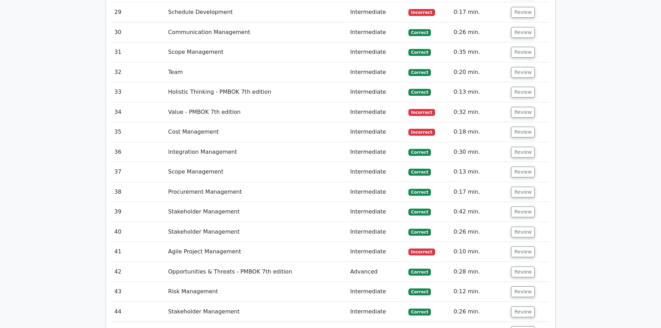
scroll to position [5239, 0]
